Goal: Navigation & Orientation: Find specific page/section

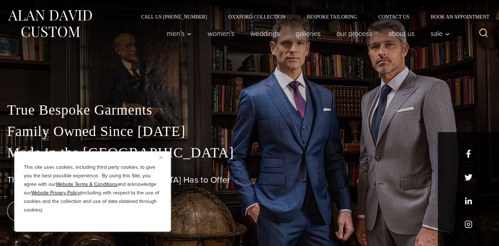
click at [157, 155] on div "This site uses cookies, including third party cookies, to give you the best pos…" at bounding box center [92, 191] width 157 height 81
click at [160, 157] on img "Close" at bounding box center [160, 157] width 3 height 3
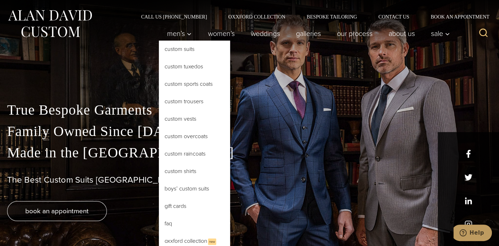
click at [180, 65] on link "Custom Tuxedos" at bounding box center [194, 66] width 71 height 17
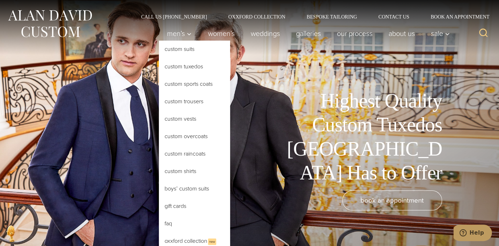
click at [183, 136] on link "Custom Overcoats" at bounding box center [194, 136] width 71 height 17
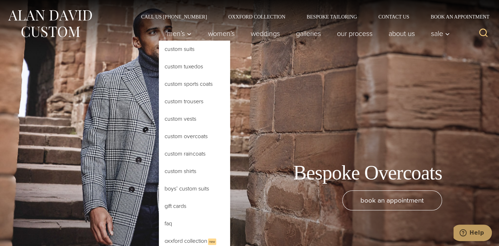
click at [186, 50] on link "Custom Suits" at bounding box center [194, 49] width 71 height 17
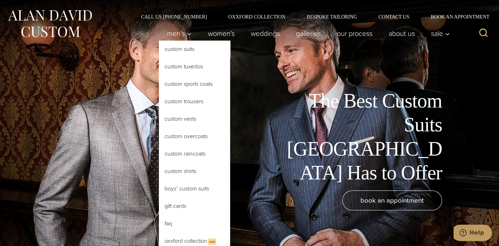
click at [186, 168] on link "Custom Shirts" at bounding box center [194, 171] width 71 height 17
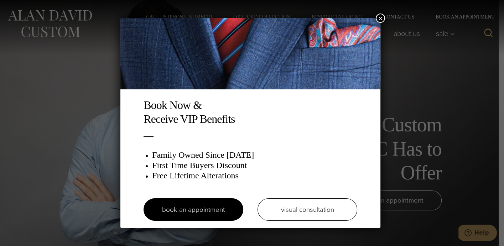
click at [381, 17] on button "×" at bounding box center [380, 18] width 9 height 9
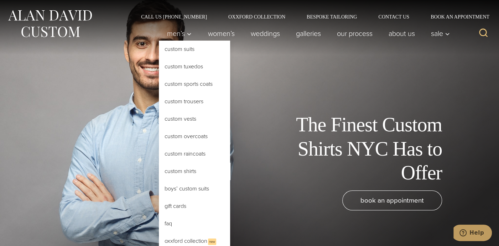
click at [192, 151] on link "Custom Raincoats" at bounding box center [194, 153] width 71 height 17
